Goal: Task Accomplishment & Management: Use online tool/utility

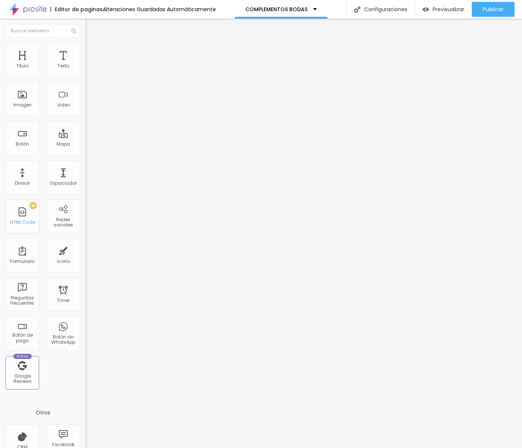
click at [28, 221] on div "HTML Code" at bounding box center [22, 222] width 25 height 5
click at [86, 96] on div at bounding box center [129, 93] width 86 height 57
click at [86, 45] on img at bounding box center [89, 46] width 7 height 7
click at [86, 43] on li "Contenido" at bounding box center [129, 39] width 86 height 7
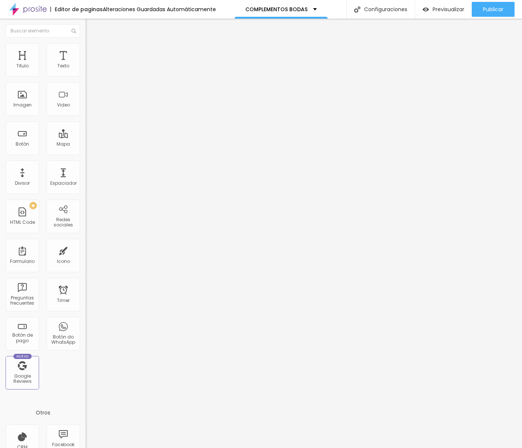
click at [86, 74] on img at bounding box center [88, 70] width 5 height 5
click at [86, 51] on img at bounding box center [89, 54] width 7 height 7
type input "15"
type input "0"
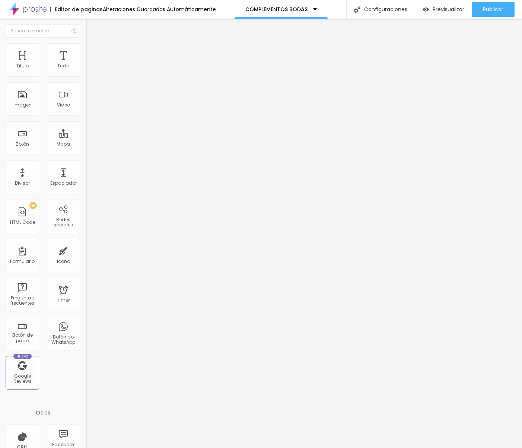
type input "0"
drag, startPoint x: 30, startPoint y: 74, endPoint x: -35, endPoint y: 65, distance: 65.3
type input "0"
click at [0, 65] on html "Editor de paginas Alteraciones Guardadas Automáticamente COMPLEMENTOS BODAS Con…" at bounding box center [261, 224] width 522 height 448
drag, startPoint x: 67, startPoint y: 70, endPoint x: 65, endPoint y: 82, distance: 12.1
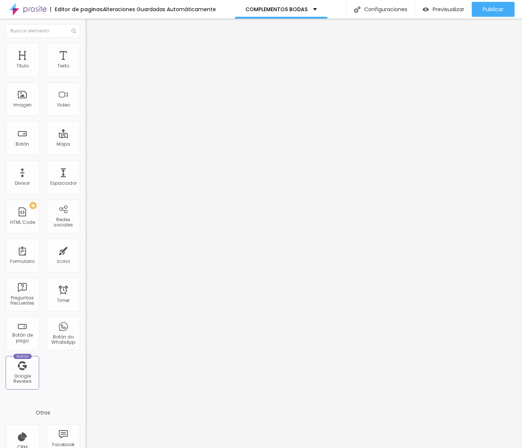
click at [86, 68] on span "Boxed" at bounding box center [93, 64] width 14 height 6
click at [86, 79] on span "Completo" at bounding box center [97, 76] width 23 height 6
click at [92, 51] on span "Estilo" at bounding box center [98, 48] width 12 height 6
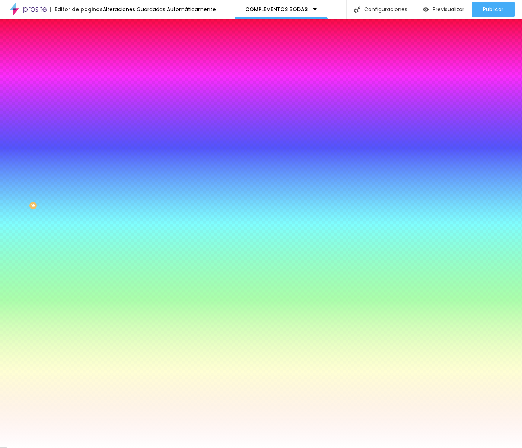
click at [86, 51] on li "Avanzado" at bounding box center [129, 54] width 86 height 7
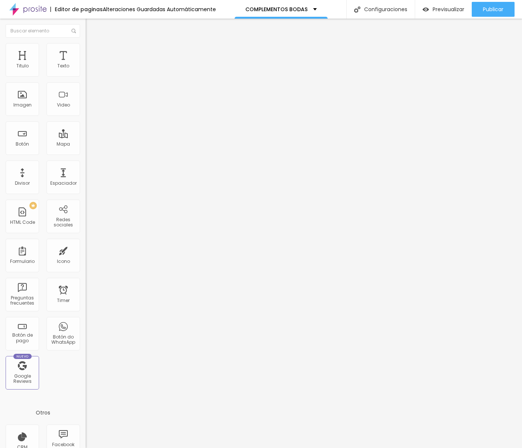
type input "15"
type input "10"
type input "5"
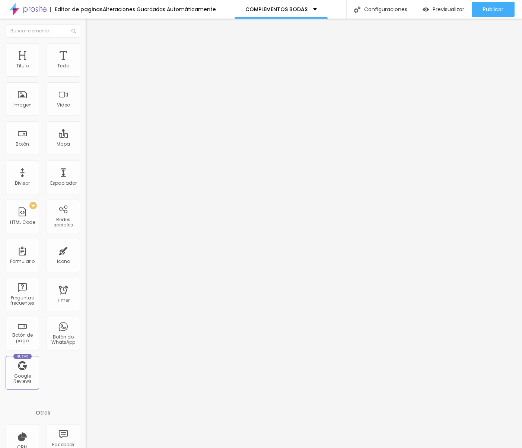
type input "5"
type input "0"
drag, startPoint x: 49, startPoint y: 74, endPoint x: 2, endPoint y: 74, distance: 47.3
type input "0"
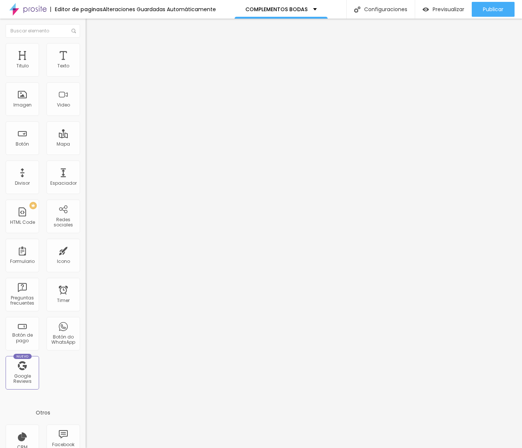
click at [86, 74] on div "0 espacio entre columnas 20 px Espaciamiento vertical ID Html Clases Html Visib…" at bounding box center [129, 216] width 86 height 317
type input "51"
type input "45"
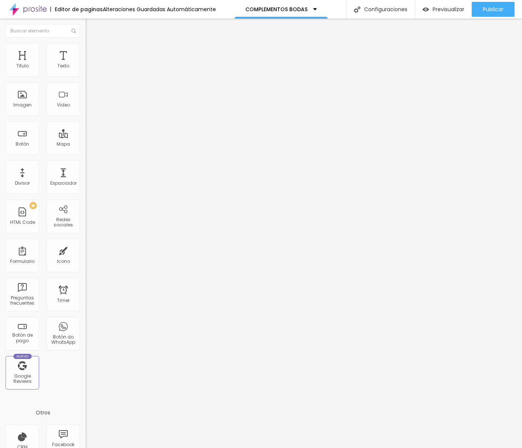
type input "40"
type input "30"
type input "25"
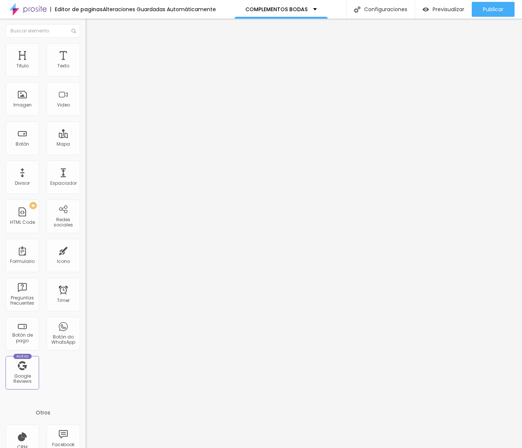
type input "25"
type input "20"
type input "10"
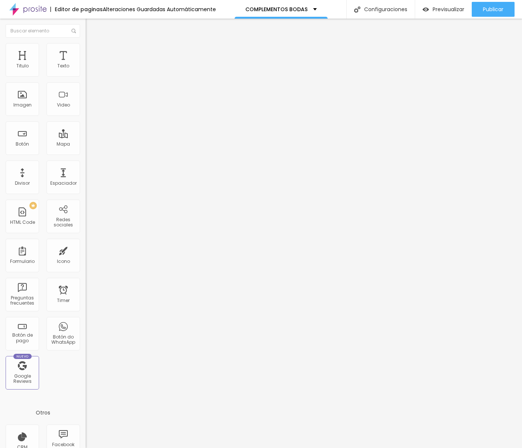
type input "0"
drag, startPoint x: 20, startPoint y: 90, endPoint x: -7, endPoint y: 90, distance: 26.4
type input "0"
click at [0, 90] on html "Editor de paginas Alteraciones Guardadas Automáticamente COMPLEMENTOS BODAS Con…" at bounding box center [261, 224] width 522 height 448
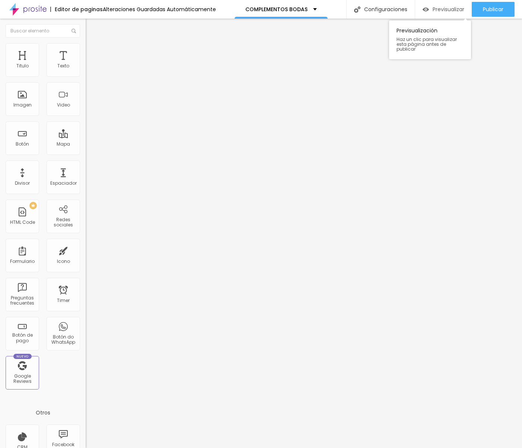
click at [442, 13] on div "Previsualizar" at bounding box center [443, 9] width 42 height 15
click at [86, 107] on div "<!-- Título de sección --> < div class = "section-title-full" > < h2 > Compleme…" at bounding box center [189, 93] width 207 height 57
click at [86, 107] on div "<!-- Título de sección --> < div class = "section-title-full" > < h2 > Compleme…" at bounding box center [189, 91] width 207 height 52
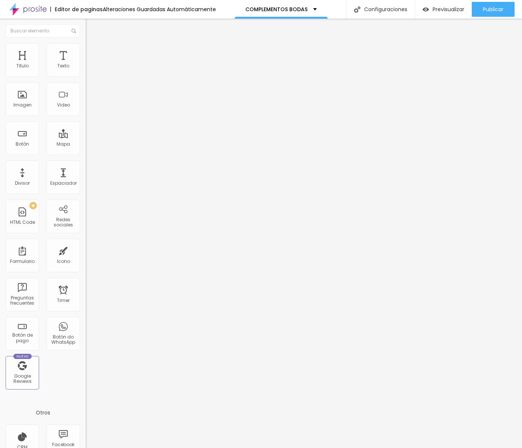
scroll to position [219, 0]
click at [488, 6] on span "Publicar" at bounding box center [493, 9] width 20 height 6
click at [443, 10] on span "Previsualizar" at bounding box center [442, 9] width 32 height 6
click at [86, 106] on div "background-position : 200 % center ; } 100 % { background-position : -200 % cen…" at bounding box center [185, 90] width 199 height 52
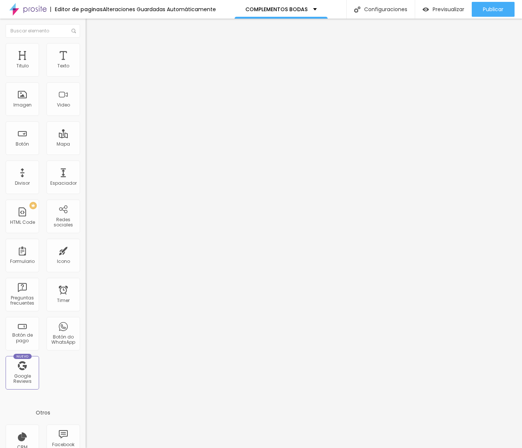
click at [86, 106] on div "background-position : 200 % center ; } 100 % { background-position : -200 % cen…" at bounding box center [185, 90] width 199 height 52
click at [505, 10] on button "Publicar" at bounding box center [492, 9] width 43 height 15
click at [86, 97] on div "background-position : 200 % center ; } 100 % { background-position : -200 % cen…" at bounding box center [185, 90] width 199 height 52
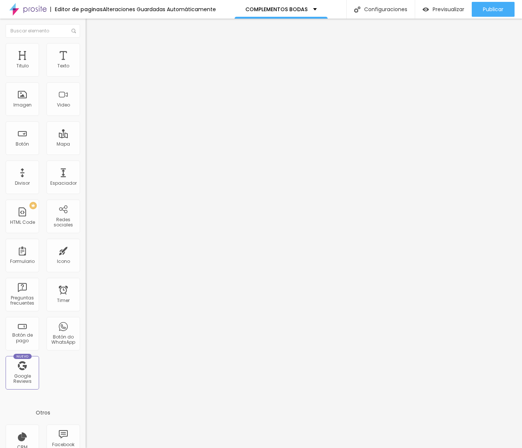
click at [86, 97] on div "background-position : 200 % center ; } 100 % { background-position : -200 % cen…" at bounding box center [185, 90] width 199 height 52
click at [501, 8] on span "Publicar" at bounding box center [493, 9] width 20 height 6
click at [430, 10] on div "Previsualizar" at bounding box center [437, 9] width 42 height 6
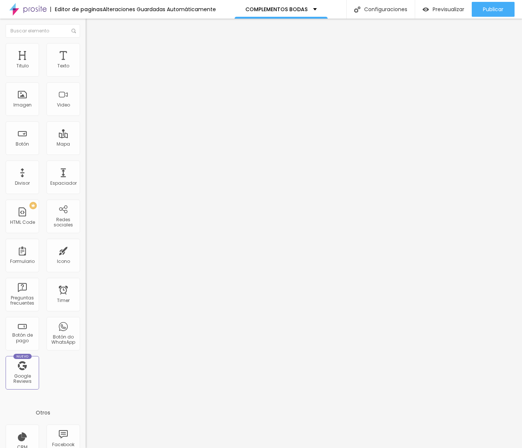
click at [86, 116] on div "} } window . addEventListener ( "scroll" , checkVisibility ) ; checkVisibility …" at bounding box center [185, 90] width 199 height 52
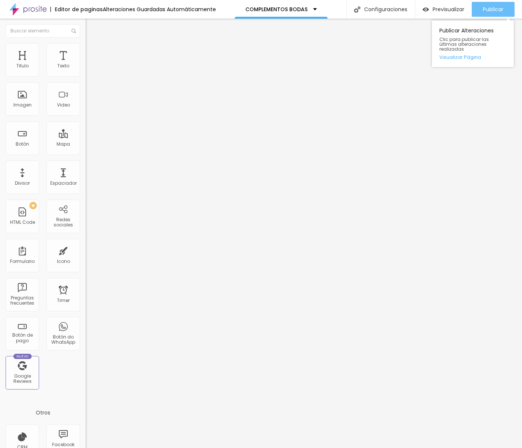
click at [487, 11] on span "Publicar" at bounding box center [493, 9] width 20 height 6
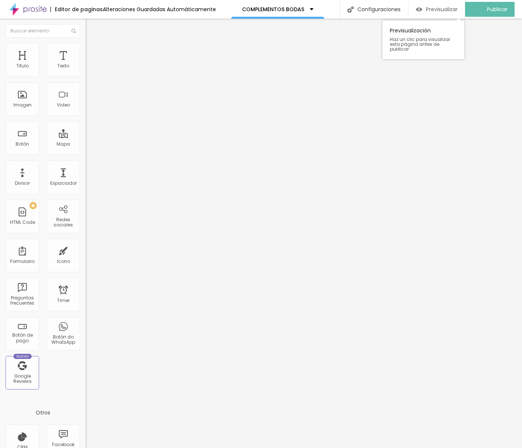
click at [435, 8] on span "Previsualizar" at bounding box center [442, 9] width 32 height 6
click at [86, 47] on img at bounding box center [89, 46] width 7 height 7
click at [86, 46] on img at bounding box center [89, 46] width 7 height 7
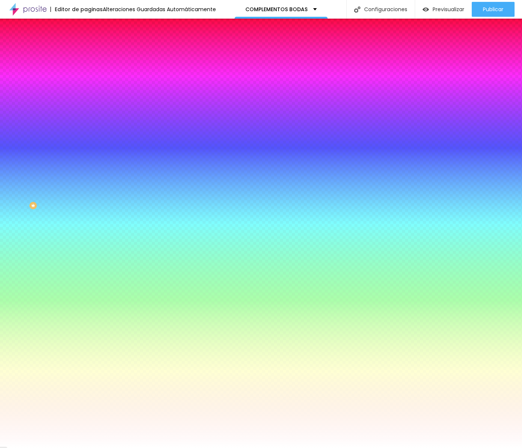
click at [86, 51] on li "Avanzado" at bounding box center [129, 54] width 86 height 7
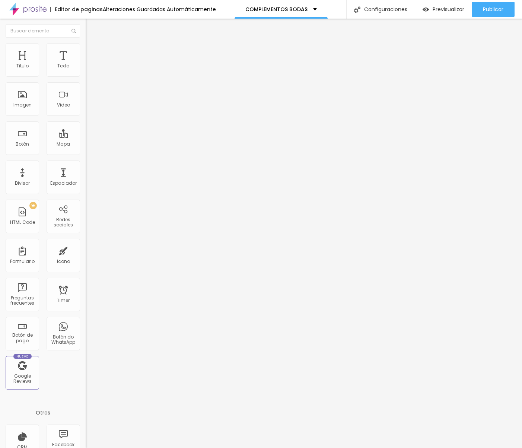
click at [92, 51] on span "Avanzado" at bounding box center [104, 48] width 24 height 6
click at [86, 110] on div "<!-- Título de sección en 2 líneas --> < div class = "section-title-full" > < h…" at bounding box center [185, 93] width 199 height 57
click at [86, 110] on div "<!-- Título de sección en 2 líneas --> < div class = "section-title-full" > < h…" at bounding box center [185, 91] width 199 height 52
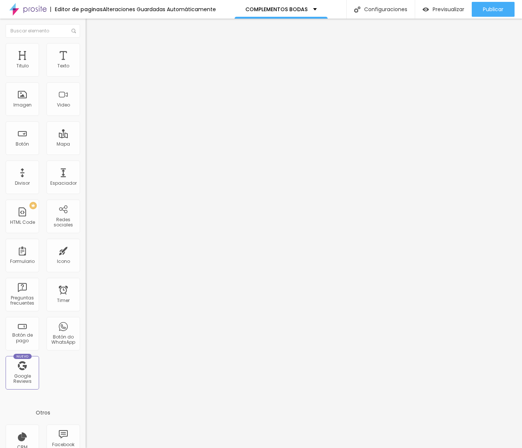
scroll to position [386, 0]
click at [496, 10] on span "Publicar" at bounding box center [493, 9] width 20 height 6
click at [447, 7] on span "Previsualizar" at bounding box center [442, 9] width 32 height 6
click at [86, 116] on div "} } window . addEventListener ( "scroll" , checkVisibility ) ; checkVisibility …" at bounding box center [223, 90] width 275 height 52
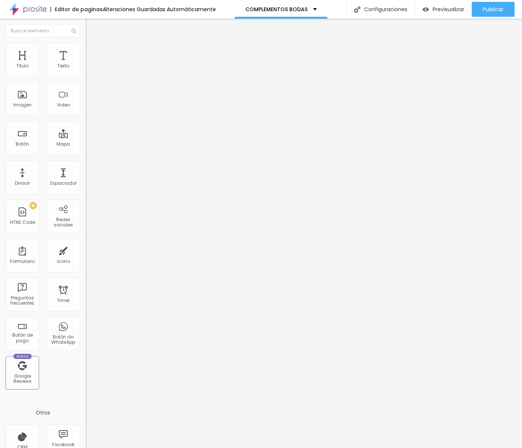
click at [86, 116] on div "} } window . addEventListener ( "scroll" , checkVisibility ) ; checkVisibility …" at bounding box center [223, 90] width 275 height 52
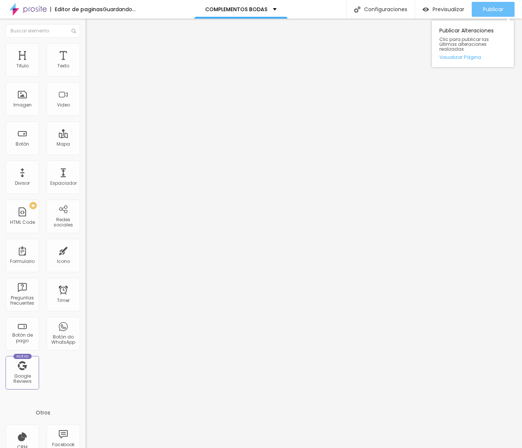
click at [483, 10] on span "Publicar" at bounding box center [493, 9] width 20 height 6
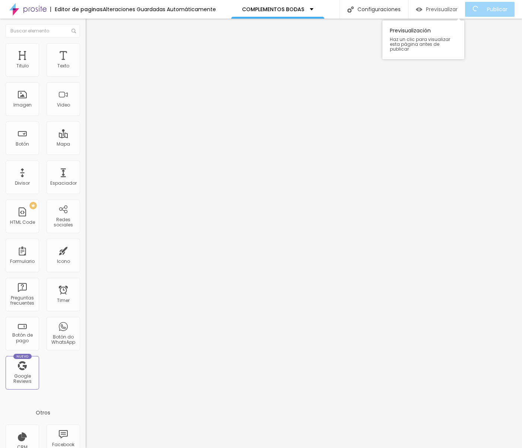
click at [433, 11] on span "Previsualizar" at bounding box center [442, 9] width 32 height 6
click at [86, 115] on div "} } window . addEventListener ( "scroll" , checkVisibility ) ; checkVisibility …" at bounding box center [188, 90] width 205 height 52
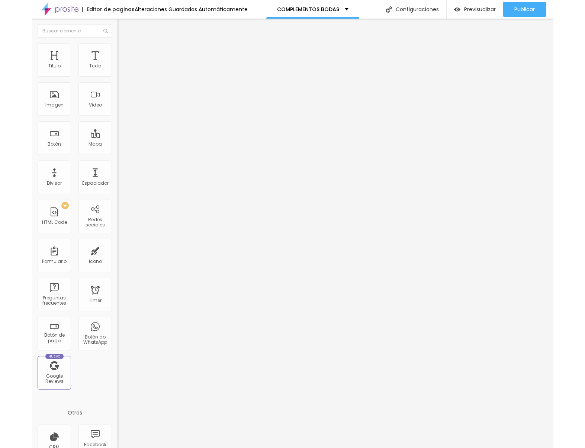
scroll to position [412, 0]
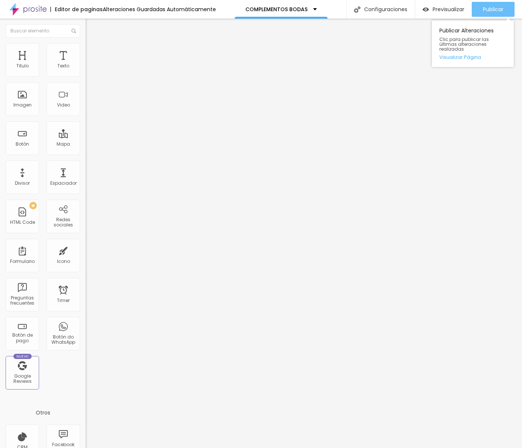
click at [497, 5] on div "Publicar" at bounding box center [493, 9] width 20 height 15
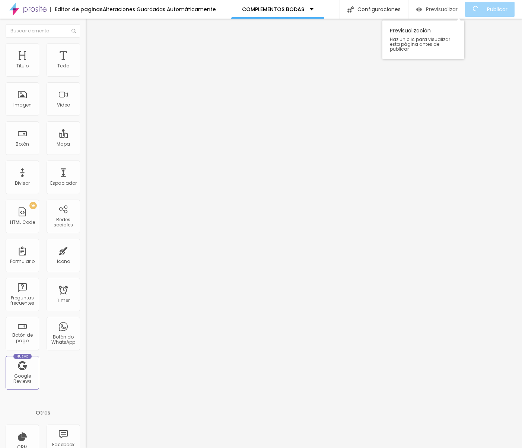
click at [445, 8] on span "Previsualizar" at bounding box center [442, 9] width 32 height 6
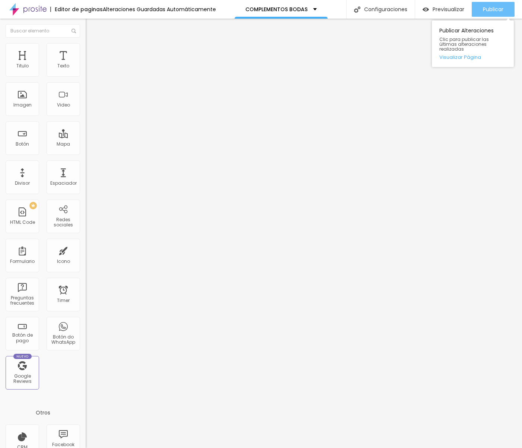
click at [483, 12] on span "Publicar" at bounding box center [493, 9] width 20 height 6
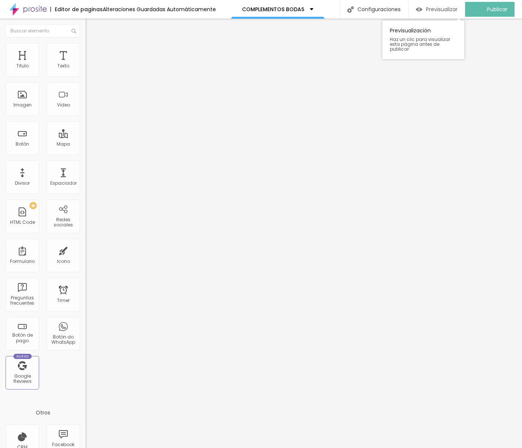
click at [441, 10] on span "Previsualizar" at bounding box center [442, 9] width 32 height 6
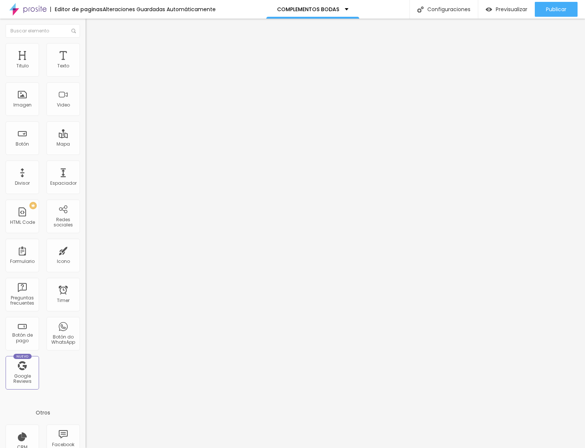
click at [86, 109] on div "<!-- Bloque con fondo degradado animado --> < div class = "section-title-full" …" at bounding box center [185, 91] width 199 height 52
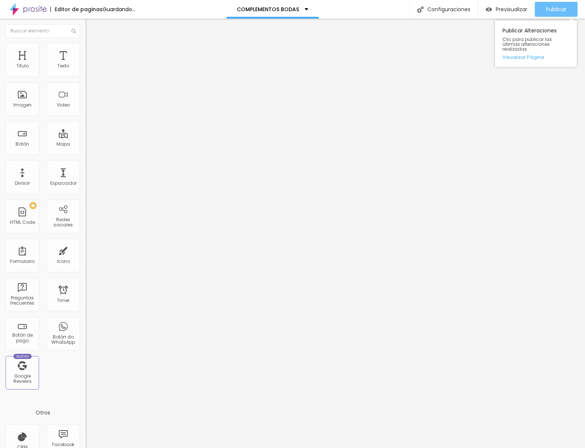
click at [521, 12] on span "Publicar" at bounding box center [556, 9] width 20 height 6
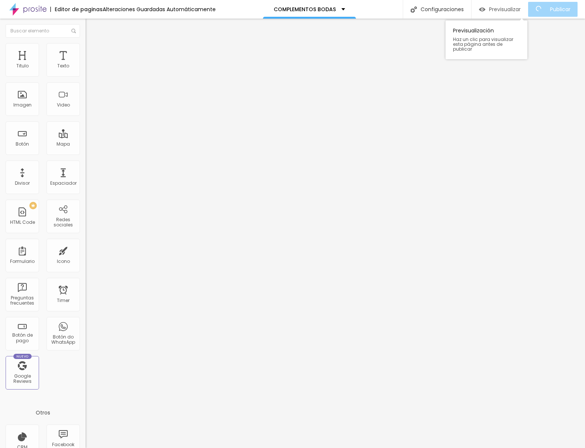
click at [496, 9] on span "Previsualizar" at bounding box center [505, 9] width 32 height 6
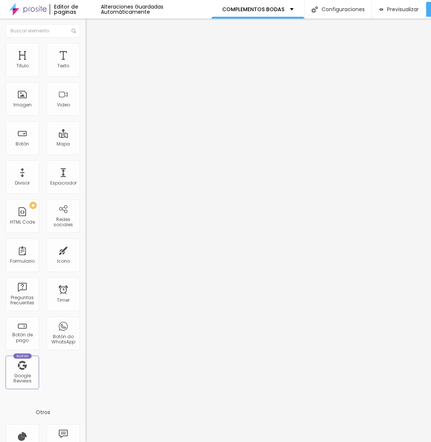
click at [86, 106] on div "} } window . addEventListener ( "scroll" , checkVisibility ) ; checkVisibility …" at bounding box center [185, 90] width 199 height 52
click at [404, 10] on span "Previsualizar" at bounding box center [403, 9] width 32 height 6
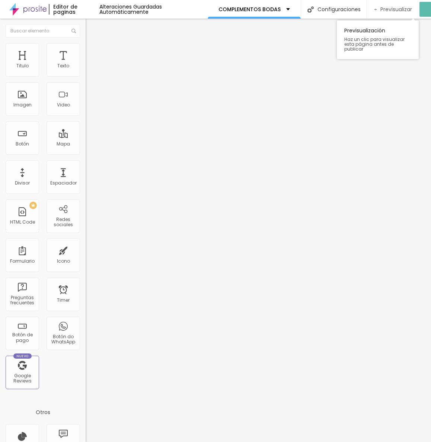
click at [394, 9] on span "Previsualizar" at bounding box center [396, 9] width 32 height 6
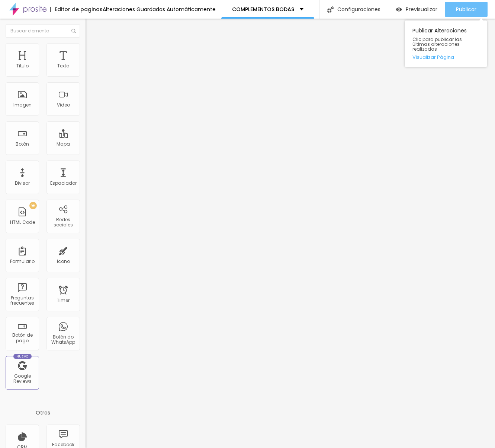
click at [460, 8] on span "Publicar" at bounding box center [466, 9] width 20 height 6
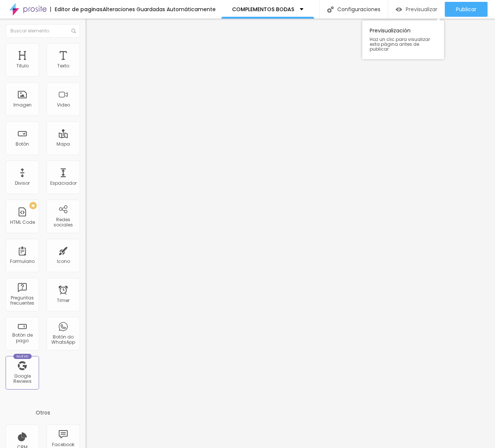
click at [419, 7] on span "Previsualizar" at bounding box center [422, 9] width 32 height 6
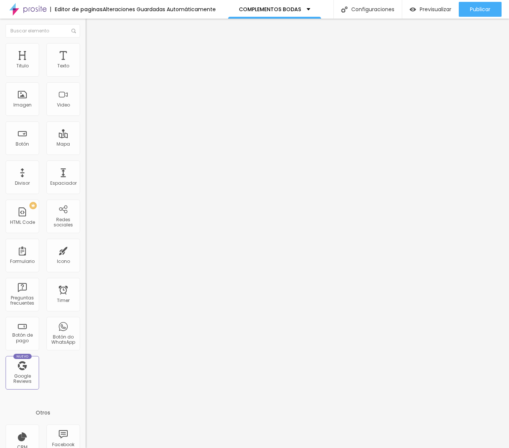
click at [86, 106] on div "} } window . addEventListener ( "scroll" , checkVisibility ) ; checkVisibility …" at bounding box center [185, 90] width 199 height 52
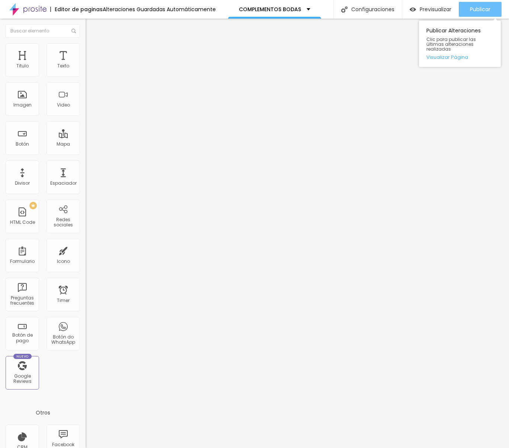
click at [482, 13] on div "Publicar" at bounding box center [480, 9] width 20 height 15
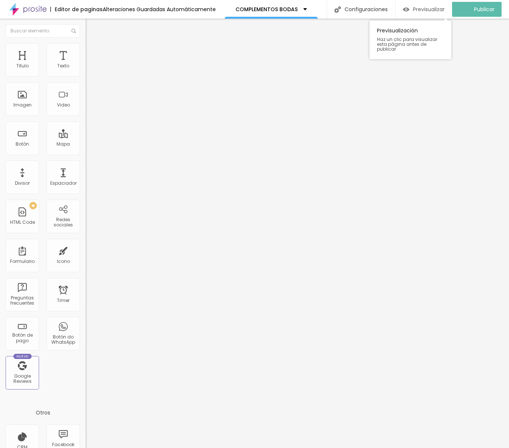
click at [425, 11] on span "Previsualizar" at bounding box center [429, 9] width 32 height 6
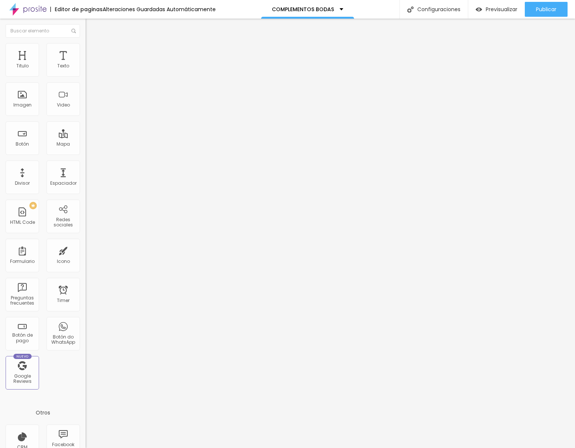
click at [86, 112] on div at bounding box center [129, 93] width 86 height 57
click at [521, 14] on div "Publicar" at bounding box center [546, 9] width 20 height 15
click at [506, 12] on span "Previsualizar" at bounding box center [495, 9] width 32 height 6
click at [86, 105] on div "window . removeEventListener ( "scroll" , checkVisibility ) ; } } window . addE…" at bounding box center [185, 91] width 199 height 52
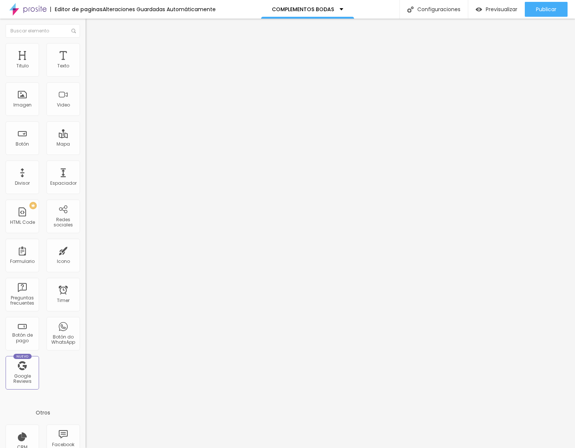
click at [86, 105] on div "window . removeEventListener ( "scroll" , checkVisibility ) ; } } window . addE…" at bounding box center [185, 91] width 199 height 52
click at [86, 73] on img at bounding box center [88, 70] width 5 height 5
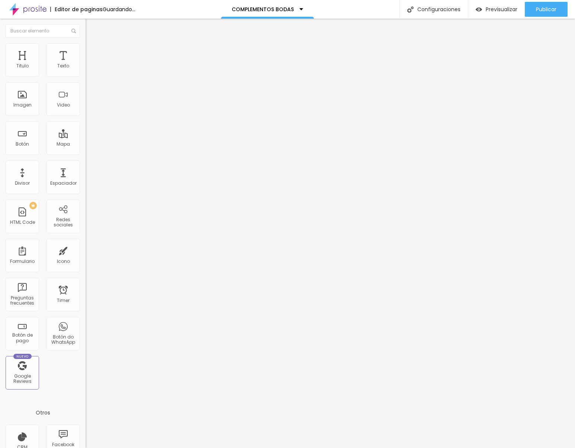
click at [92, 52] on span "Avanzado" at bounding box center [104, 55] width 24 height 6
type input "15"
type input "10"
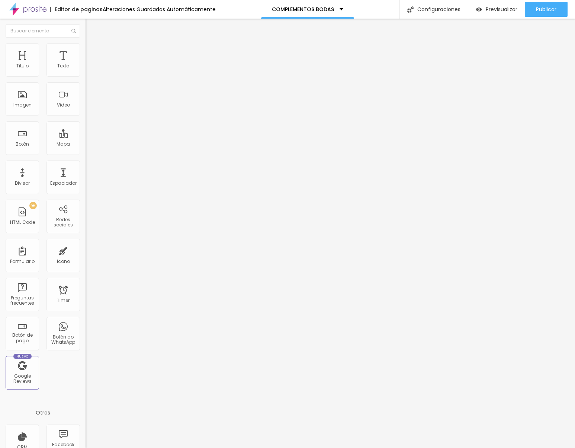
type input "5"
type input "0"
drag, startPoint x: 30, startPoint y: 72, endPoint x: -24, endPoint y: 73, distance: 53.6
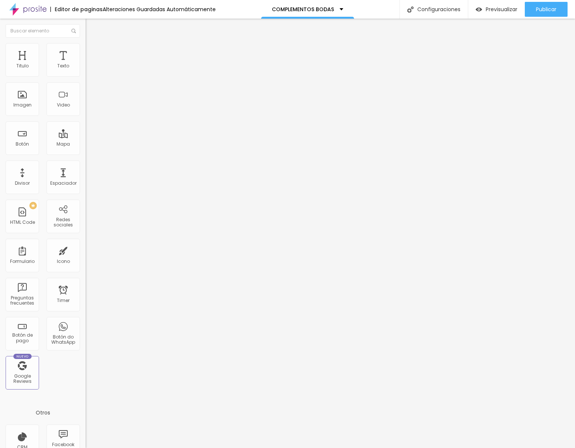
type input "0"
click at [0, 73] on html "Editor de paginas Alteraciones Guardadas Automáticamente COMPLEMENTOS BODAS Con…" at bounding box center [287, 224] width 575 height 448
click at [86, 68] on span "Boxed" at bounding box center [93, 64] width 14 height 6
click at [86, 79] on span "Completo" at bounding box center [97, 76] width 23 height 6
click at [86, 51] on img at bounding box center [89, 54] width 7 height 7
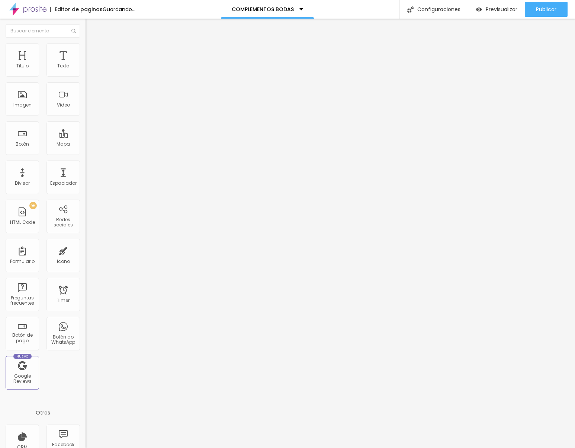
drag, startPoint x: 48, startPoint y: 71, endPoint x: -20, endPoint y: 74, distance: 68.5
click at [0, 74] on html "Editor de paginas Guardando... COMPLEMENTOS BODAS Configuraciones Configuracion…" at bounding box center [287, 224] width 575 height 448
type input "15"
type input "10"
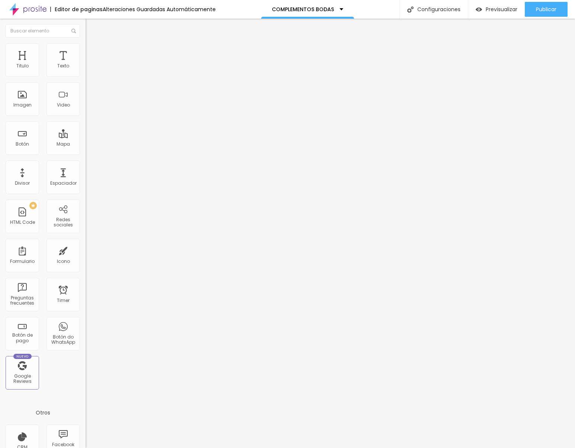
type input "10"
type input "5"
type input "0"
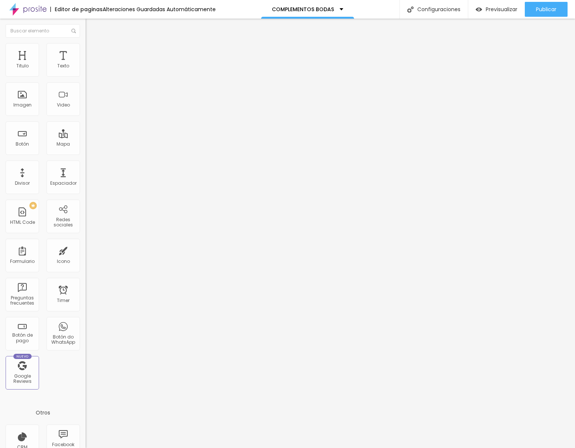
drag, startPoint x: 49, startPoint y: 73, endPoint x: 8, endPoint y: 81, distance: 41.8
type input "0"
click at [0, 76] on html "Editor de paginas Alteraciones Guardadas Automáticamente COMPLEMENTOS BODAS Con…" at bounding box center [287, 224] width 575 height 448
type input "0"
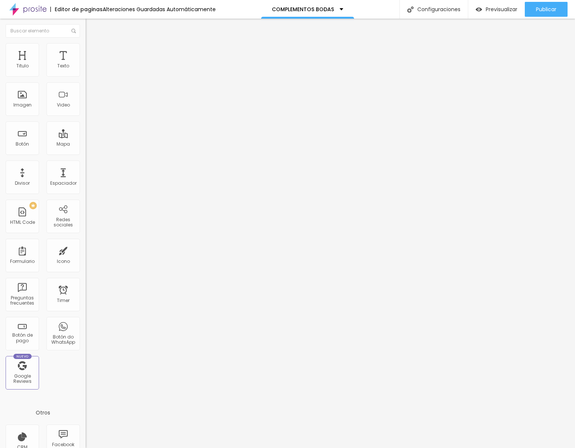
drag, startPoint x: 16, startPoint y: 90, endPoint x: -1, endPoint y: 90, distance: 17.5
type input "0"
click at [0, 90] on html "Editor de paginas Alteraciones Guardadas Automáticamente COMPLEMENTOS BODAS Con…" at bounding box center [287, 224] width 575 height 448
click at [521, 9] on span "Publicar" at bounding box center [546, 9] width 20 height 6
click at [505, 10] on span "Previsualizar" at bounding box center [495, 9] width 32 height 6
